Goal: Transaction & Acquisition: Register for event/course

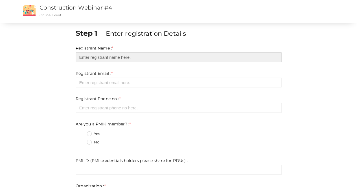
click at [90, 59] on input "text" at bounding box center [179, 57] width 206 height 10
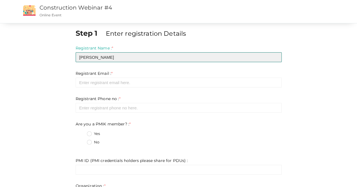
type input "[PERSON_NAME]"
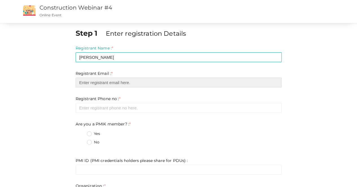
click at [101, 81] on input "email" at bounding box center [179, 83] width 206 height 10
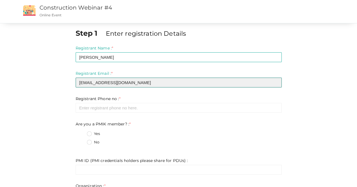
type input "[EMAIL_ADDRESS][DOMAIN_NAME]"
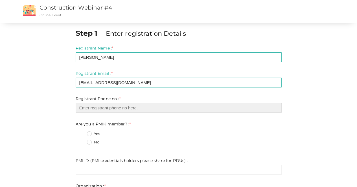
click at [106, 109] on input "number" at bounding box center [179, 108] width 206 height 10
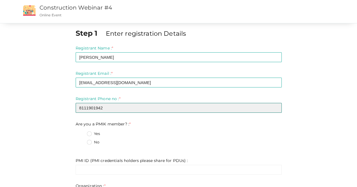
type input "8111901942"
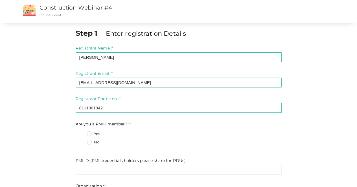
click at [89, 135] on label "Yes" at bounding box center [93, 134] width 13 height 6
click at [81, 132] on member\?\+0 "Yes" at bounding box center [81, 132] width 0 height 0
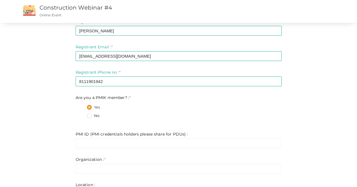
scroll to position [28, 0]
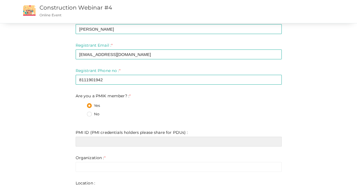
click at [114, 142] on input "text" at bounding box center [179, 142] width 206 height 10
paste input "10621021"
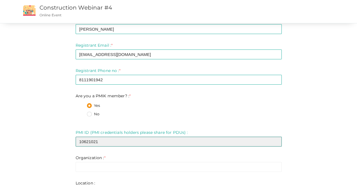
type input "10621021"
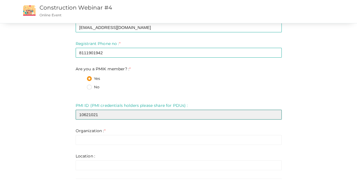
scroll to position [56, 0]
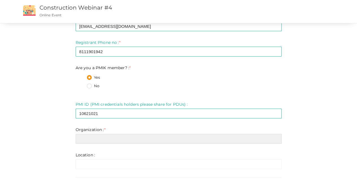
click at [110, 139] on input "text" at bounding box center [179, 139] width 206 height 10
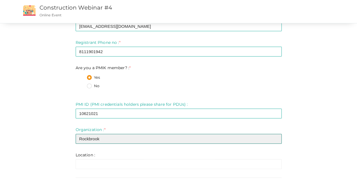
type input "Rockbrook"
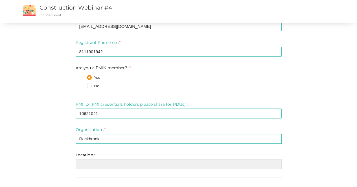
click at [89, 165] on input "text" at bounding box center [179, 165] width 206 height 10
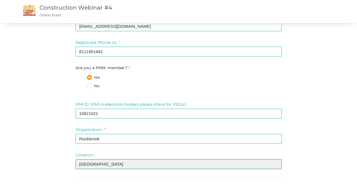
type input "[GEOGRAPHIC_DATA]"
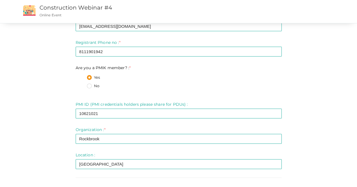
click at [42, 91] on div "Step 1 Enter registration Details Registrant Name : * [PERSON_NAME] Puliyathami…" at bounding box center [179, 107] width 330 height 270
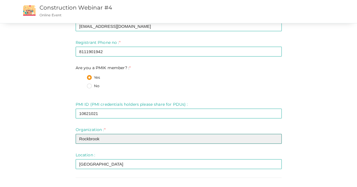
click at [117, 141] on input "Rockbrook" at bounding box center [179, 139] width 206 height 10
type input "Rockbrook Engineering"
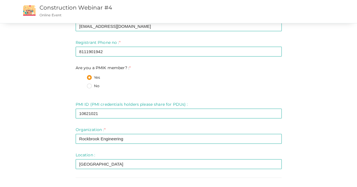
click at [304, 120] on div "Step 1 Enter registration Details Registrant Name : * [PERSON_NAME] Puliyathami…" at bounding box center [179, 107] width 330 height 270
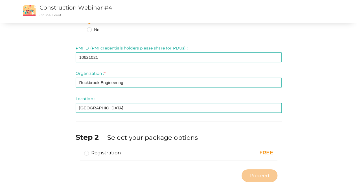
scroll to position [124, 0]
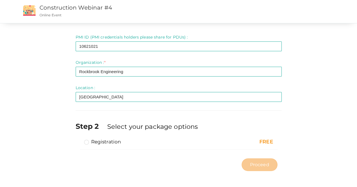
click at [90, 140] on label "Registration" at bounding box center [102, 142] width 37 height 7
click at [78, 140] on input "Registration" at bounding box center [78, 140] width 0 height 0
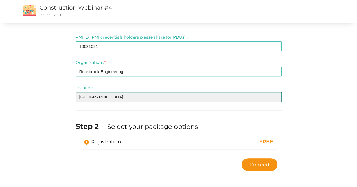
click at [78, 98] on input "[GEOGRAPHIC_DATA]" at bounding box center [179, 97] width 206 height 10
type input "[GEOGRAPHIC_DATA], [GEOGRAPHIC_DATA]"
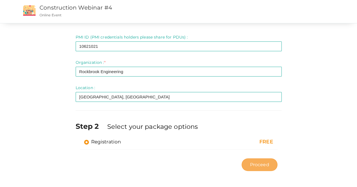
click at [258, 164] on span "Proceed" at bounding box center [258, 165] width 19 height 6
